Goal: Task Accomplishment & Management: Use online tool/utility

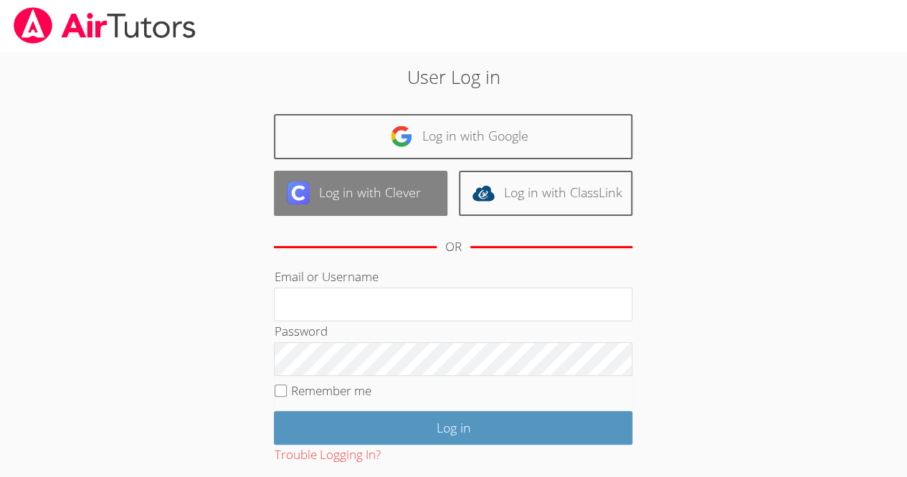
click at [399, 193] on link "Log in with Clever" at bounding box center [361, 193] width 174 height 45
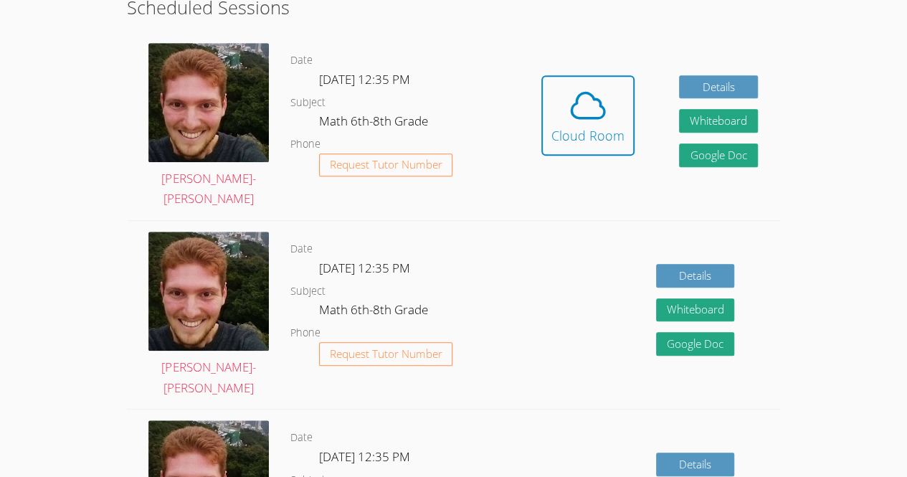
scroll to position [384, 0]
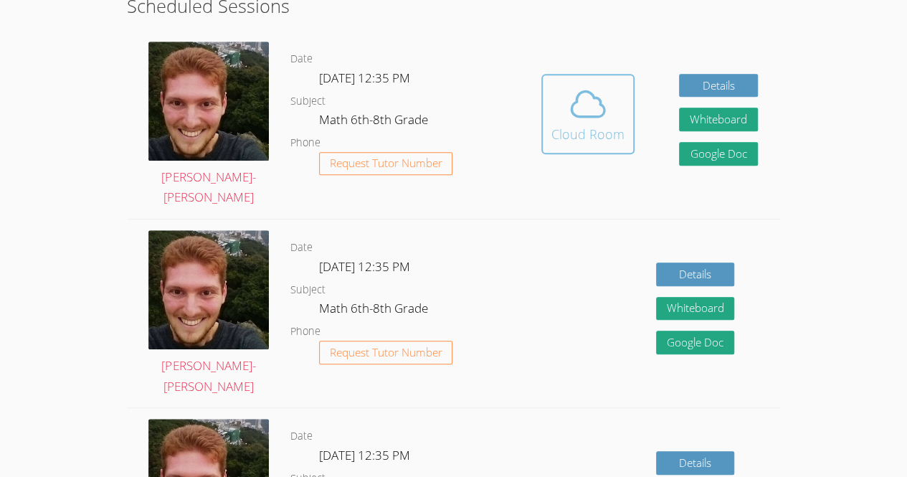
click at [584, 95] on icon at bounding box center [588, 104] width 40 height 40
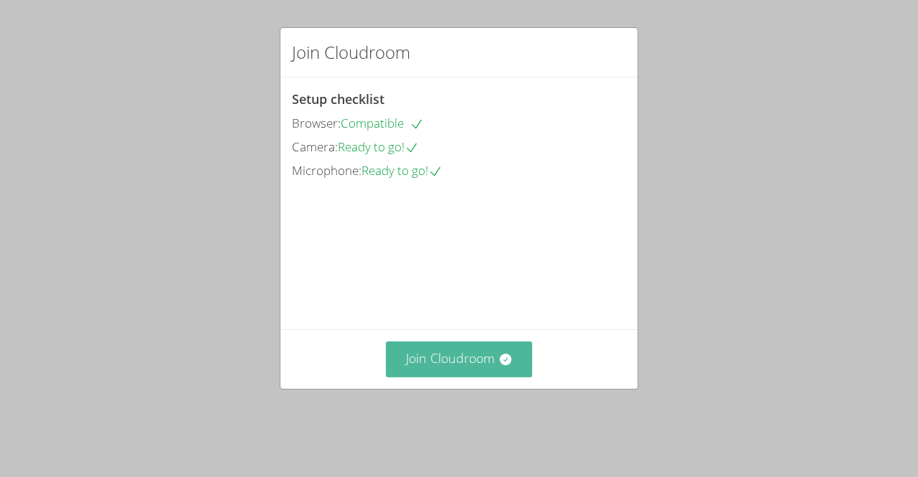
click at [483, 377] on button "Join Cloudroom" at bounding box center [459, 358] width 147 height 35
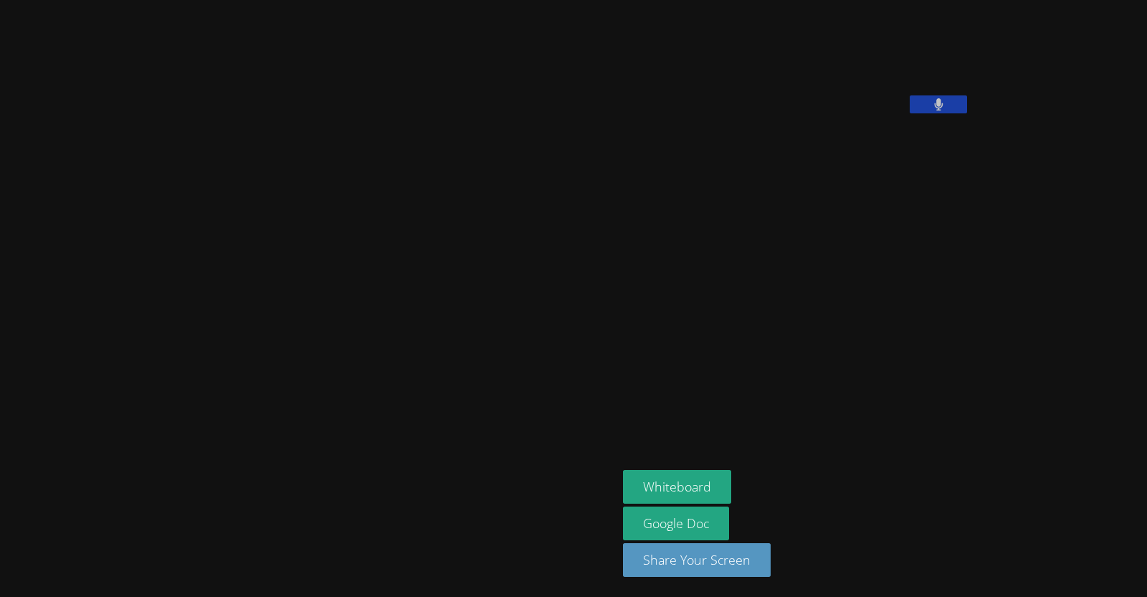
click at [917, 313] on div "Lens Francois Whiteboard Google Doc Share Your Screen" at bounding box center [573, 298] width 1147 height 597
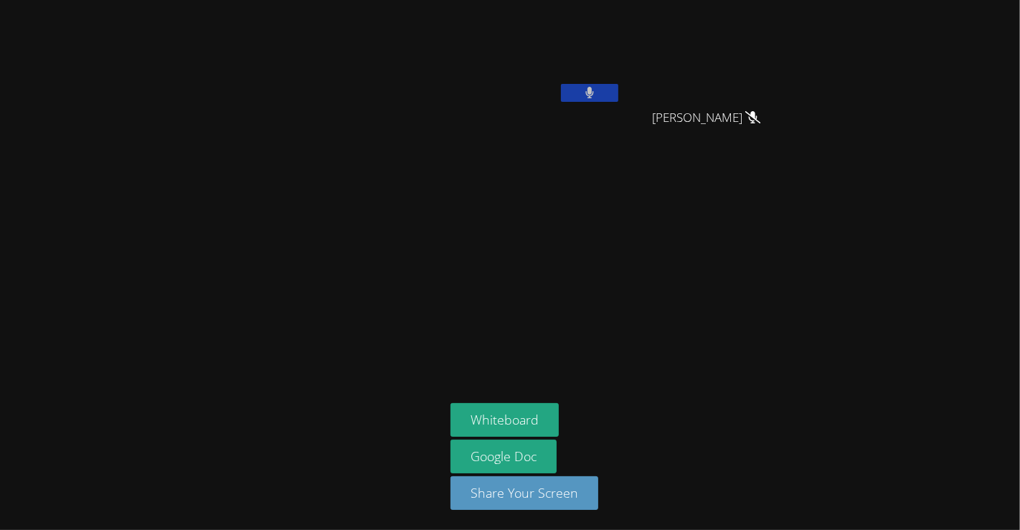
click at [602, 76] on video at bounding box center [535, 54] width 171 height 96
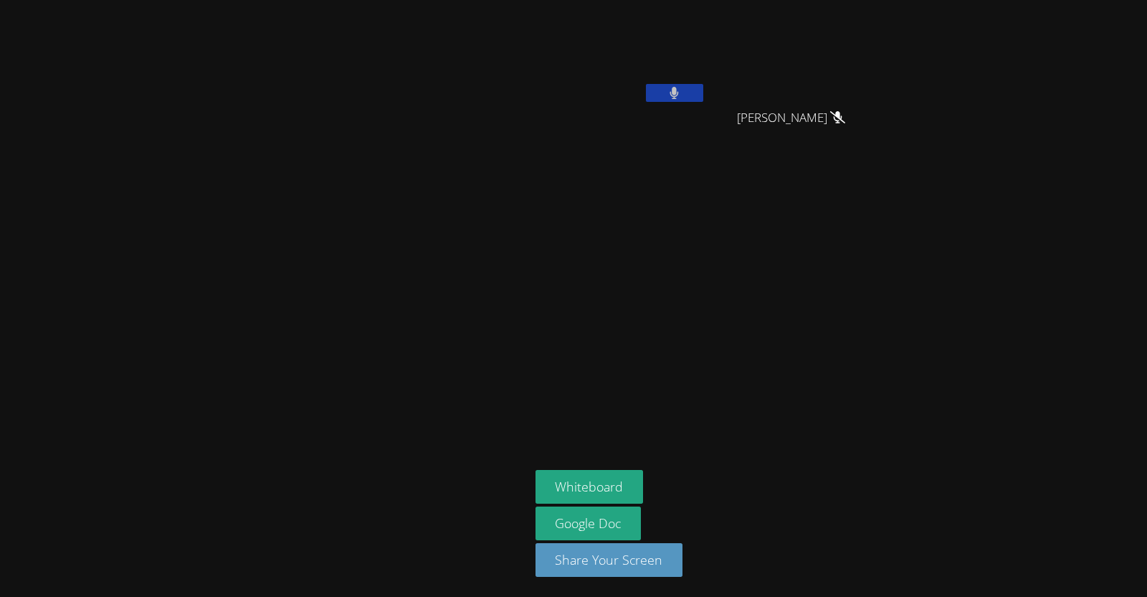
click at [917, 146] on div "Lens Francois Alexya Reis Silva Alexya Reis Silva Whiteboard Google Doc Share Y…" at bounding box center [573, 298] width 1147 height 597
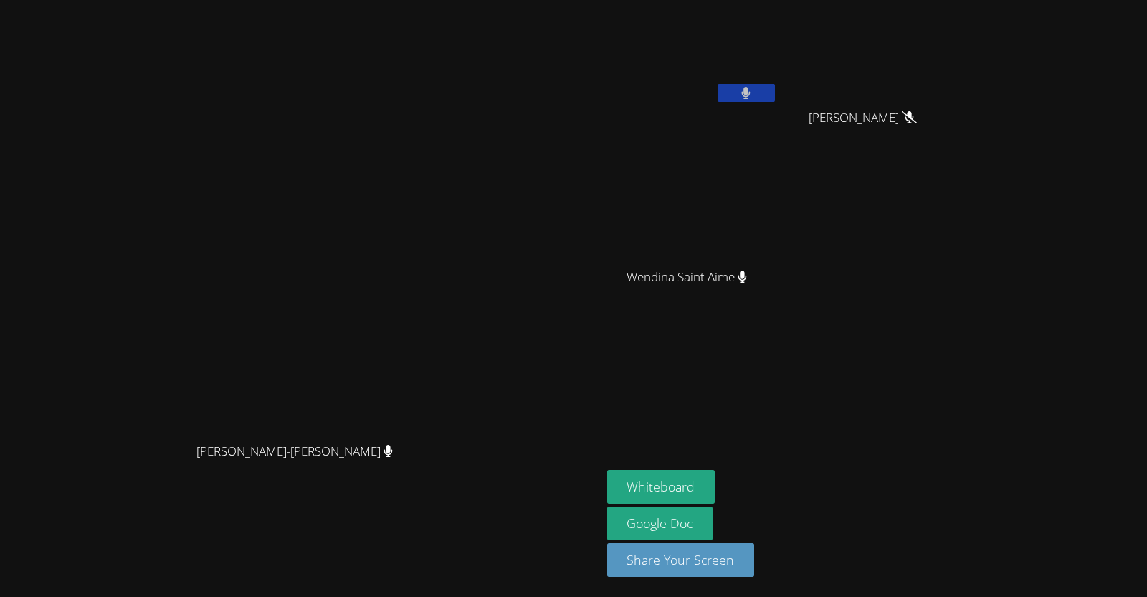
click at [775, 98] on button at bounding box center [746, 93] width 57 height 18
click at [716, 476] on button "Whiteboard" at bounding box center [661, 487] width 108 height 34
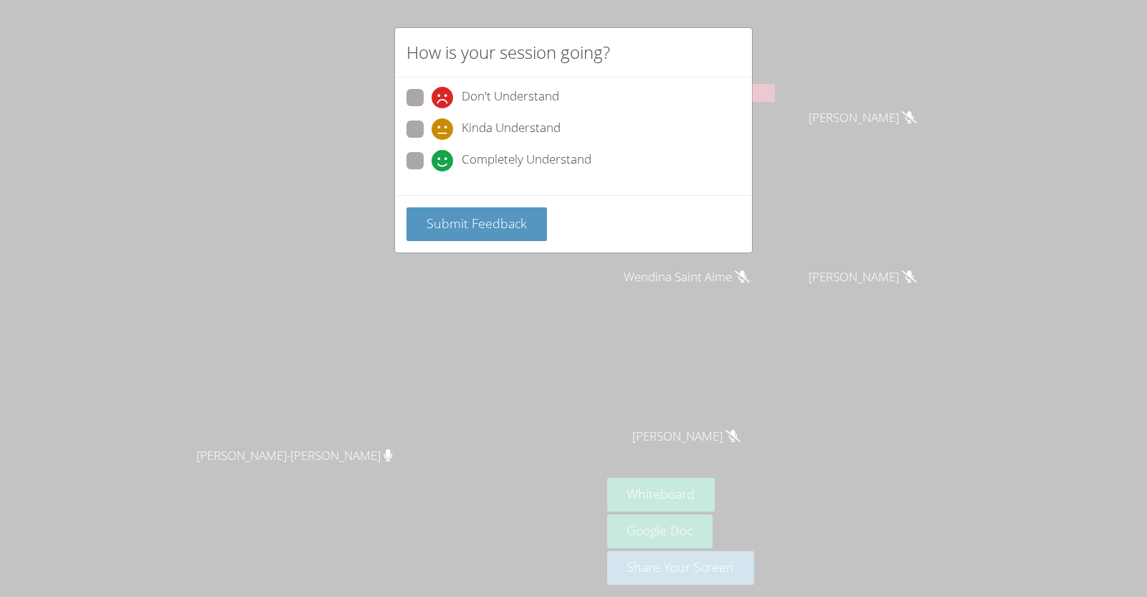
click at [432, 171] on span at bounding box center [432, 171] width 0 height 0
click at [432, 154] on input "Completely Understand" at bounding box center [438, 158] width 12 height 12
radio input "true"
click at [470, 219] on span "Submit Feedback" at bounding box center [477, 222] width 100 height 17
